Goal: Task Accomplishment & Management: Use online tool/utility

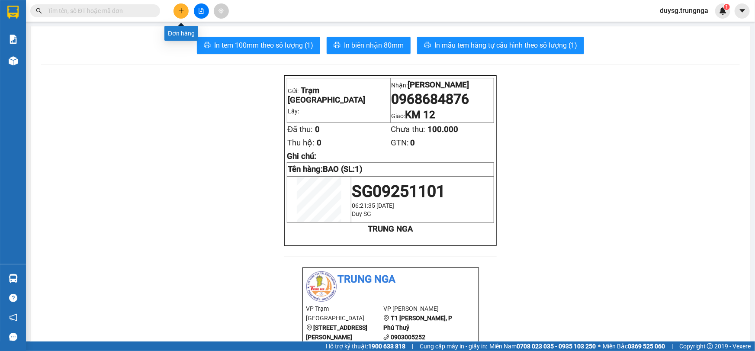
click at [184, 9] on icon "plus" at bounding box center [181, 11] width 6 height 6
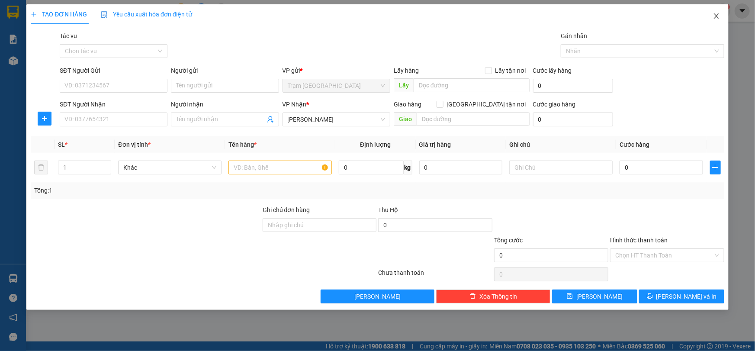
click at [714, 17] on icon "close" at bounding box center [716, 16] width 7 height 7
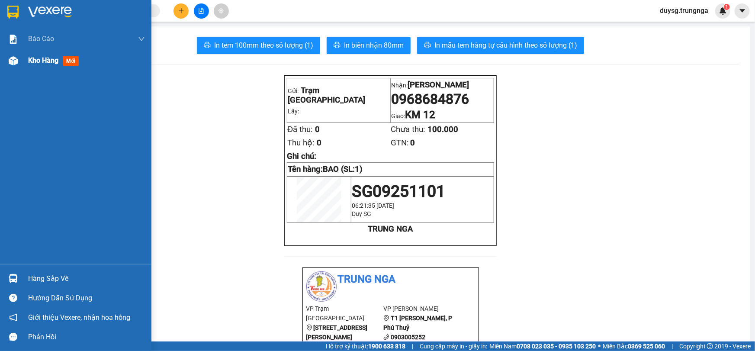
click at [45, 64] on span "Kho hàng" at bounding box center [43, 60] width 30 height 8
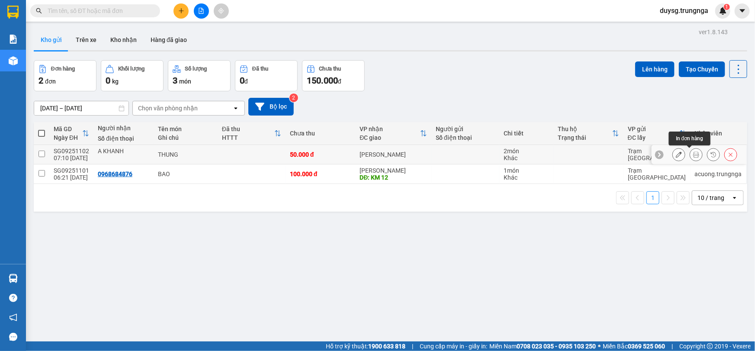
click at [693, 153] on icon at bounding box center [696, 154] width 6 height 6
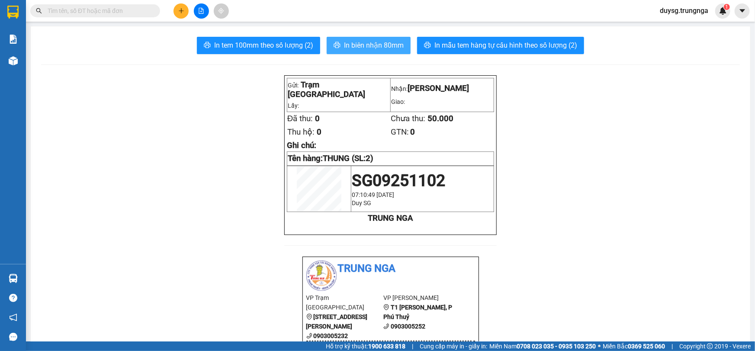
click at [363, 47] on span "In biên nhận 80mm" at bounding box center [374, 45] width 60 height 11
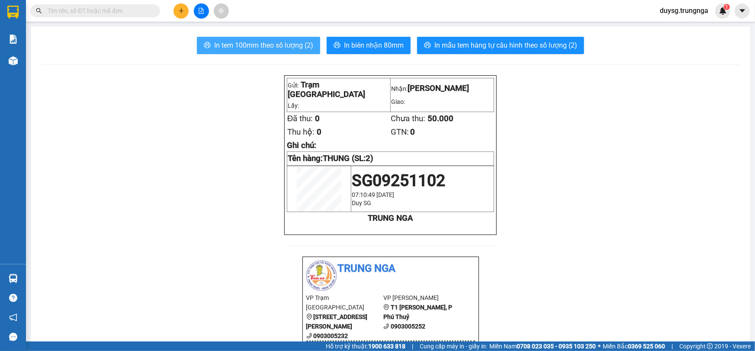
click at [279, 44] on span "In tem 100mm theo số lượng (2)" at bounding box center [263, 45] width 99 height 11
